Goal: Transaction & Acquisition: Purchase product/service

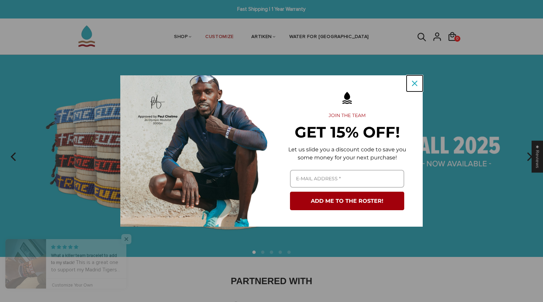
click at [413, 84] on icon "close icon" at bounding box center [414, 83] width 5 height 5
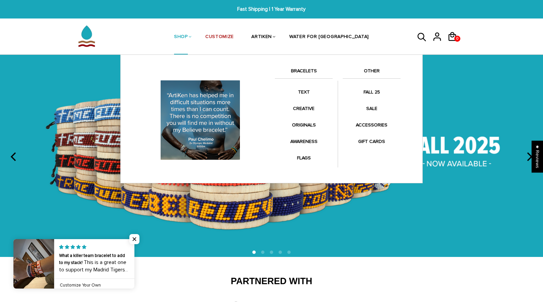
click at [306, 68] on link "BRACELETS" at bounding box center [304, 72] width 58 height 11
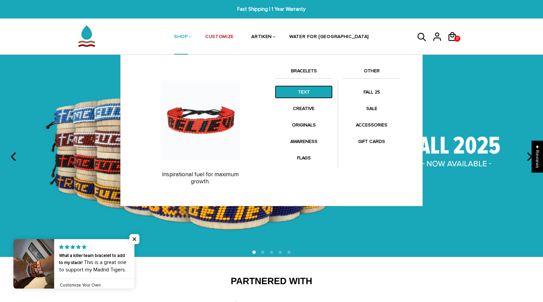
click at [300, 95] on link "TEXT" at bounding box center [304, 91] width 58 height 13
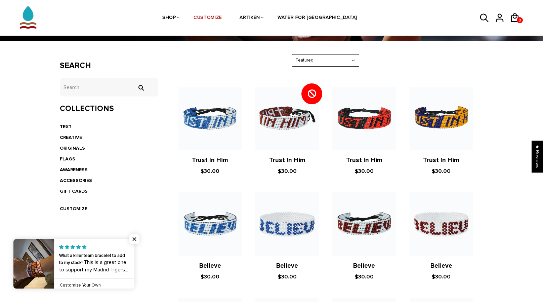
scroll to position [100, 0]
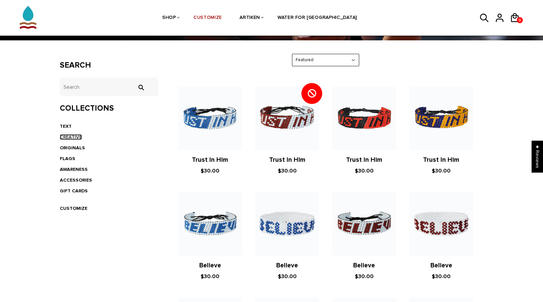
click at [72, 135] on link "CREATIVE" at bounding box center [71, 137] width 22 height 6
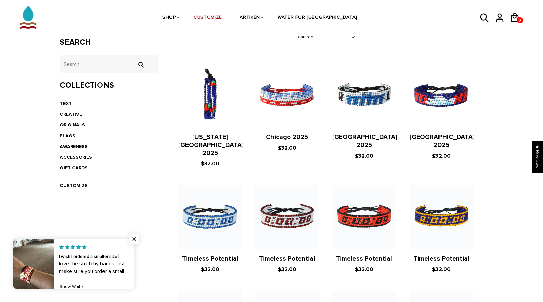
scroll to position [119, 0]
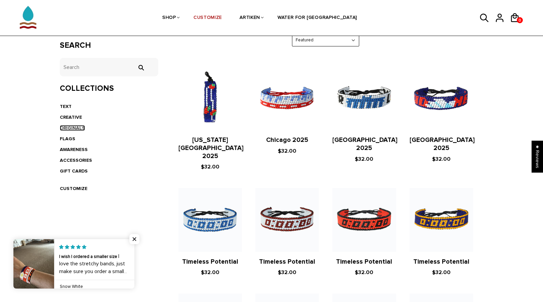
click at [74, 126] on link "ORIGINALS" at bounding box center [72, 128] width 25 height 6
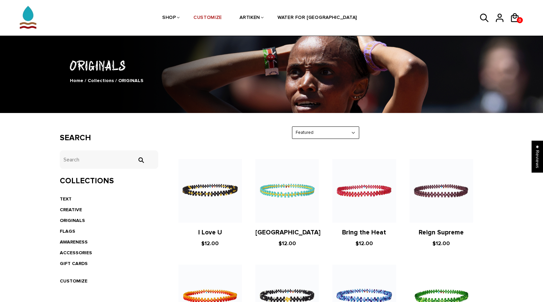
scroll to position [22, 0]
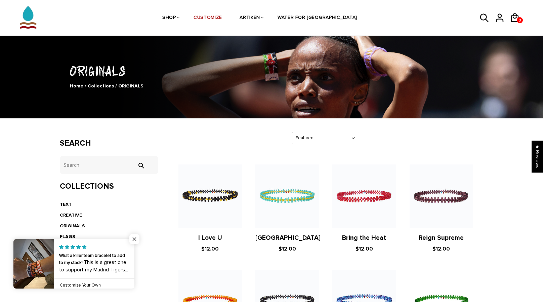
click at [132, 236] on span "Close popup widget" at bounding box center [134, 239] width 10 height 10
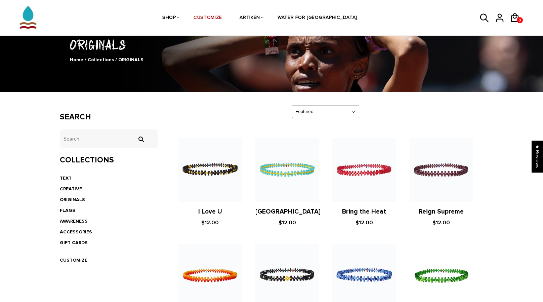
scroll to position [57, 0]
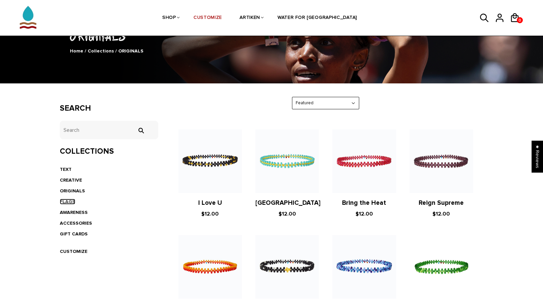
click at [72, 202] on link "FLAGS" at bounding box center [67, 202] width 15 height 6
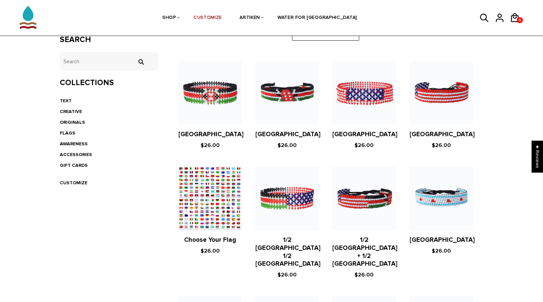
scroll to position [121, 0]
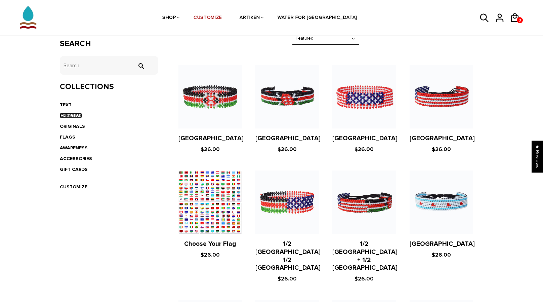
click at [74, 115] on link "CREATIVE" at bounding box center [71, 116] width 22 height 6
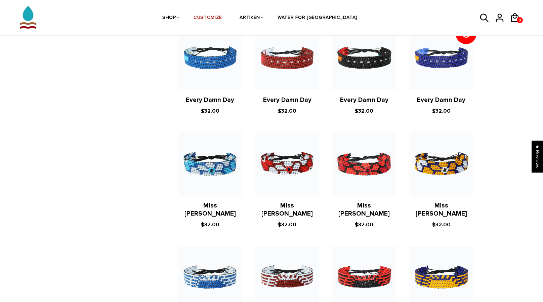
scroll to position [492, 0]
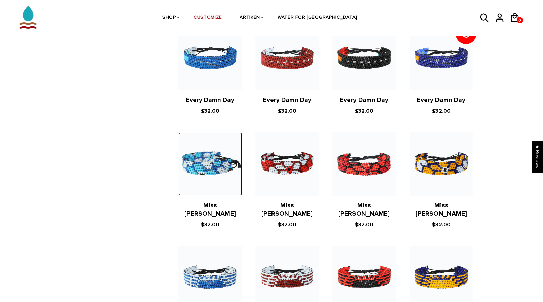
click at [210, 143] on img at bounding box center [211, 164] width 64 height 64
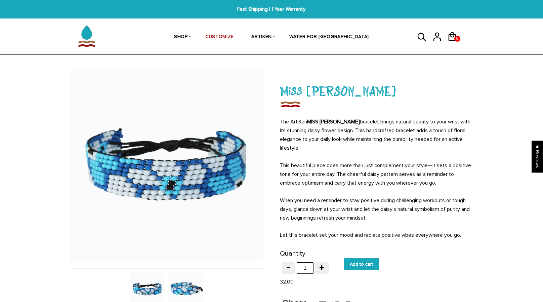
click at [367, 260] on input "Add to cart" at bounding box center [361, 264] width 35 height 12
type input "Add to cart"
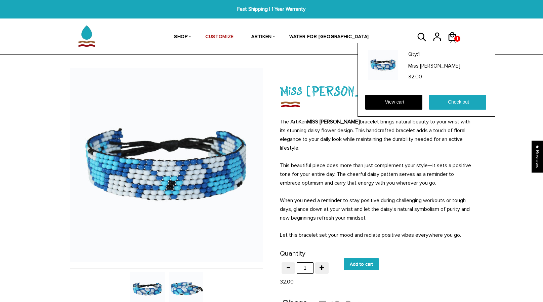
click at [453, 43] on div "Qty: 1 Miss [PERSON_NAME] 32.00 View cart Check out" at bounding box center [427, 80] width 138 height 74
click at [453, 98] on link "Check out" at bounding box center [457, 102] width 57 height 15
